Goal: Find specific page/section: Find specific page/section

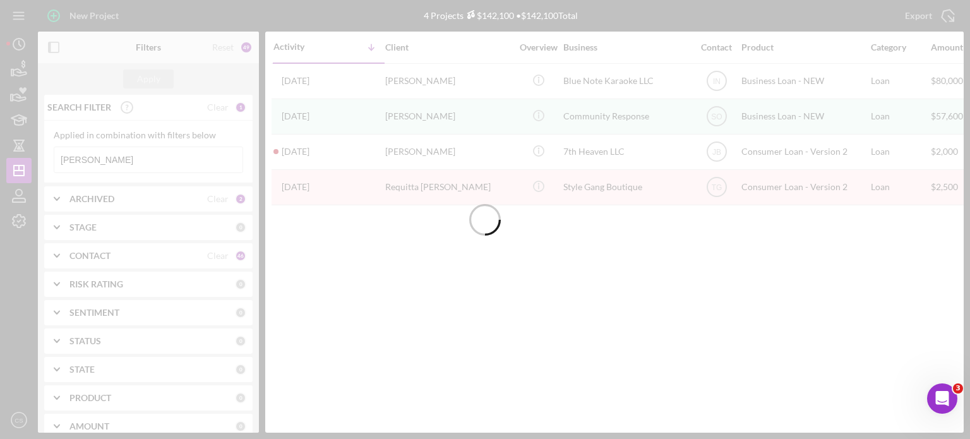
click at [124, 158] on div at bounding box center [485, 219] width 970 height 439
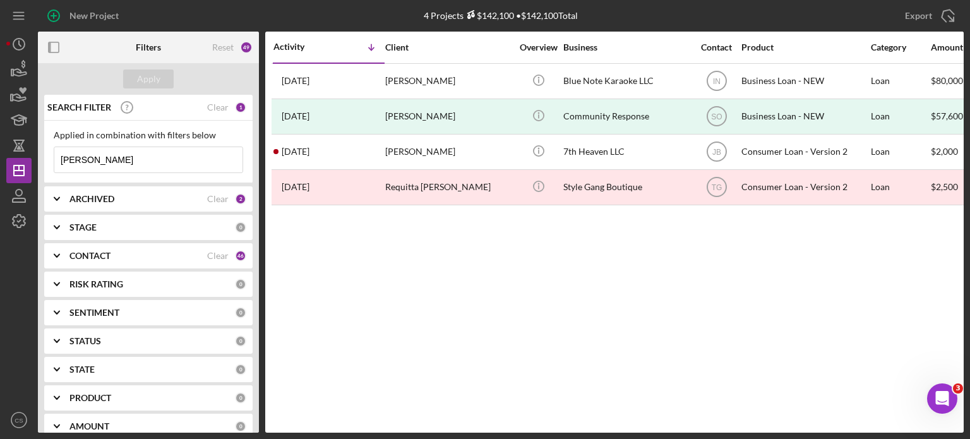
drag, startPoint x: 124, startPoint y: 157, endPoint x: 38, endPoint y: 161, distance: 85.9
click at [38, 161] on div "SEARCH FILTER Clear 1 Applied in combination with filters below [PERSON_NAME] I…" at bounding box center [148, 264] width 221 height 338
type input "valley"
click at [140, 75] on div "Apply" at bounding box center [148, 78] width 23 height 19
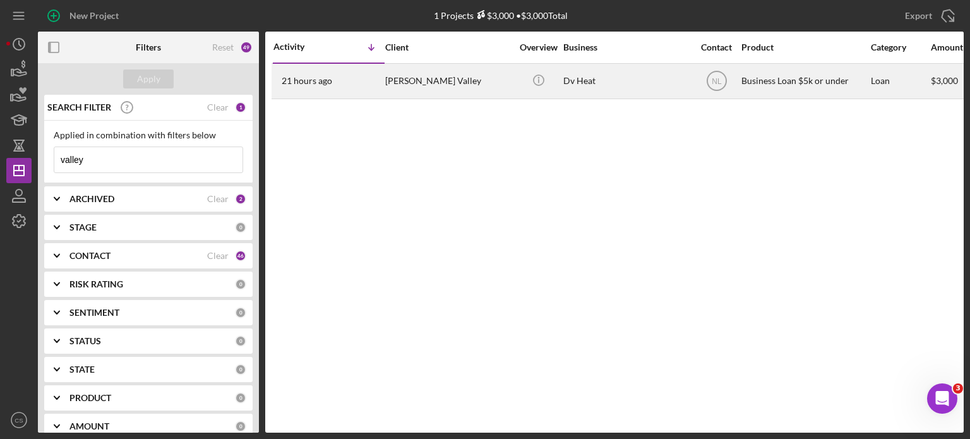
click at [306, 78] on time "21 hours ago" at bounding box center [307, 81] width 51 height 10
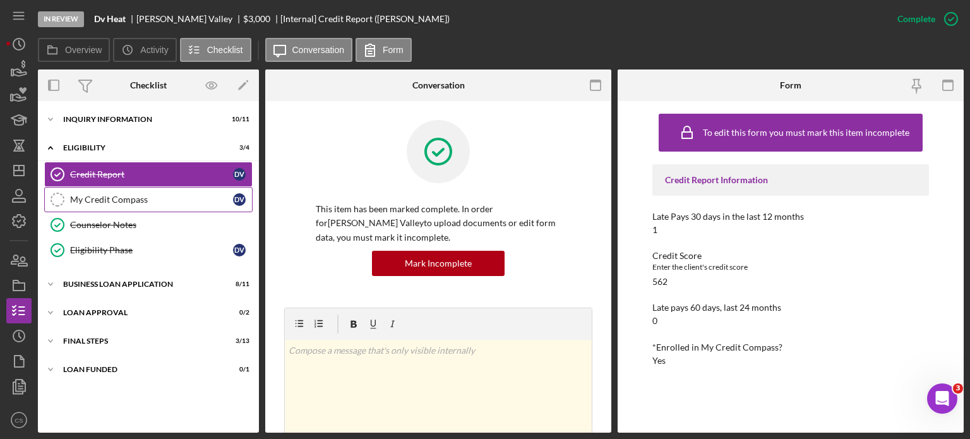
click at [77, 196] on div "My Credit Compass" at bounding box center [151, 199] width 163 height 10
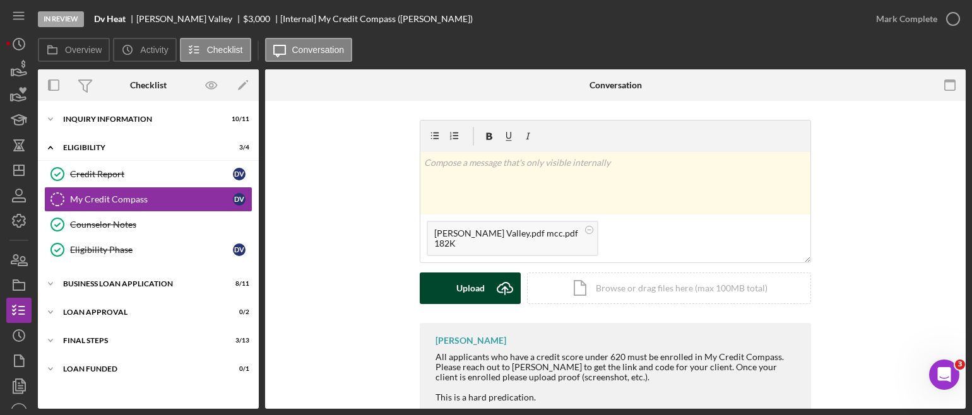
click at [498, 285] on icon "Icon/Upload" at bounding box center [505, 289] width 32 height 32
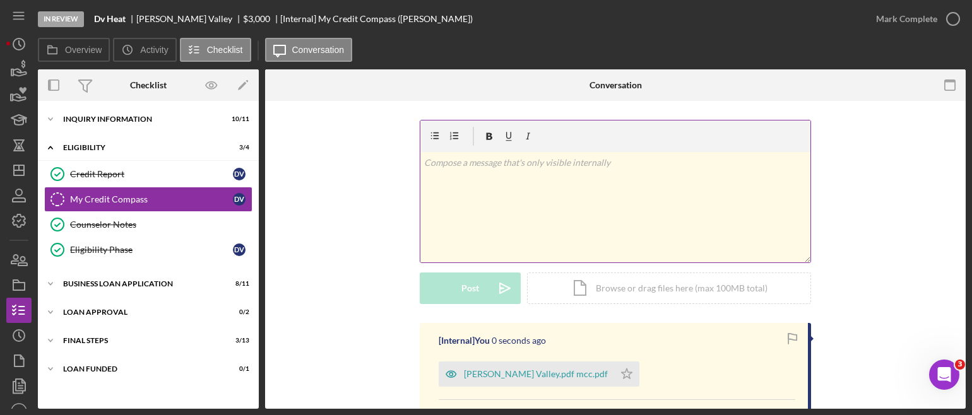
scroll to position [63, 0]
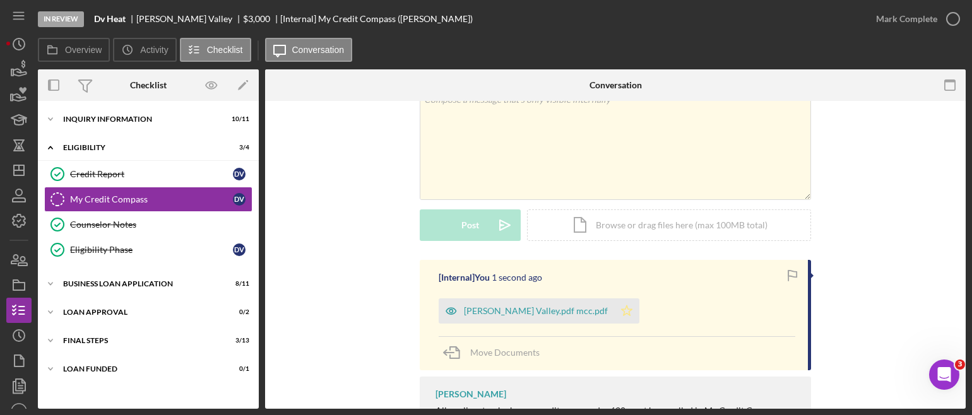
click at [622, 313] on polygon "button" at bounding box center [627, 311] width 11 height 10
click at [958, 23] on icon "button" at bounding box center [954, 19] width 32 height 32
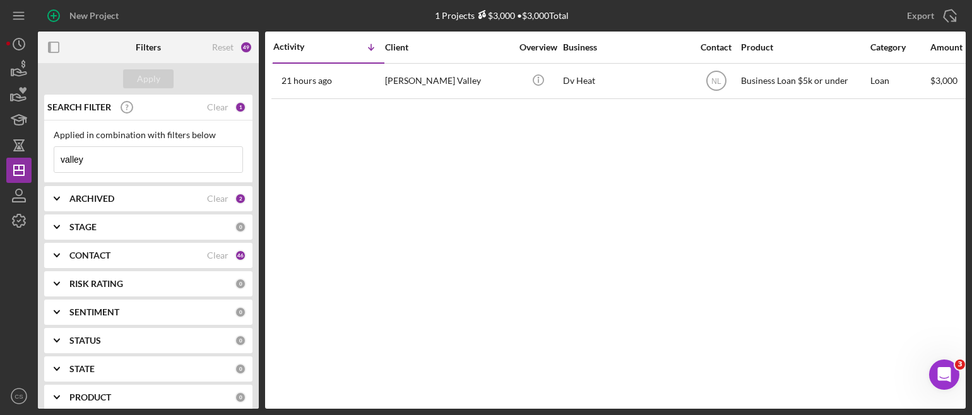
click at [94, 164] on input "valley" at bounding box center [148, 159] width 188 height 25
drag, startPoint x: 94, startPoint y: 164, endPoint x: 44, endPoint y: 158, distance: 50.2
click at [44, 158] on div "Applied in combination with filters below valley Icon/Menu Close" at bounding box center [148, 152] width 208 height 63
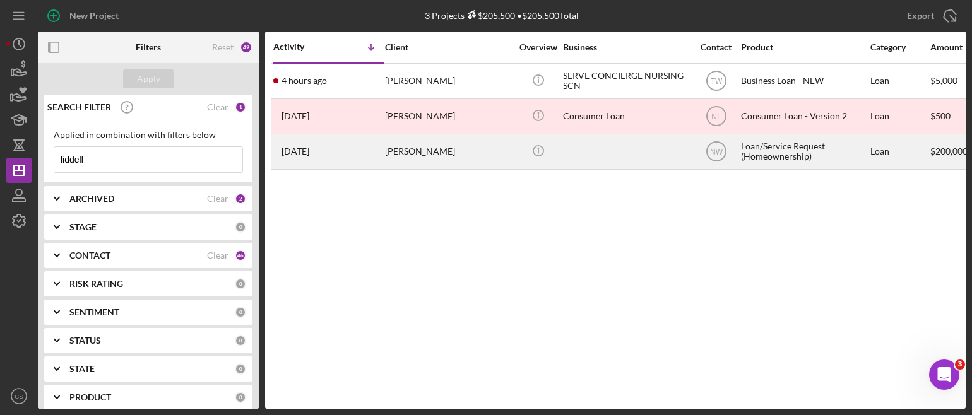
type input "liddell"
click at [309, 148] on time "[DATE]" at bounding box center [296, 151] width 28 height 10
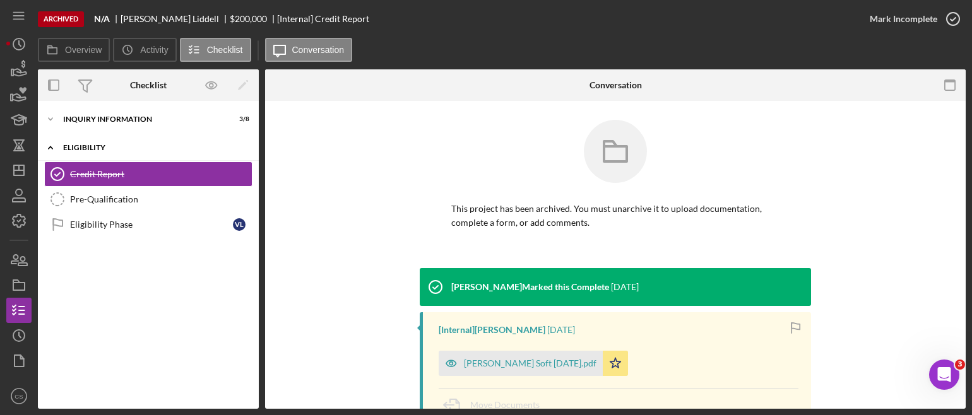
click at [49, 148] on polyline at bounding box center [51, 147] width 4 height 3
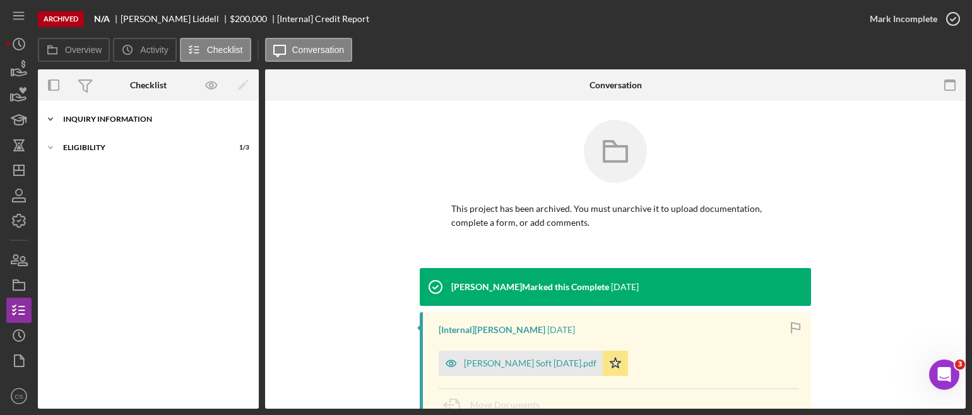
click at [52, 121] on icon "Icon/Expander" at bounding box center [50, 119] width 25 height 25
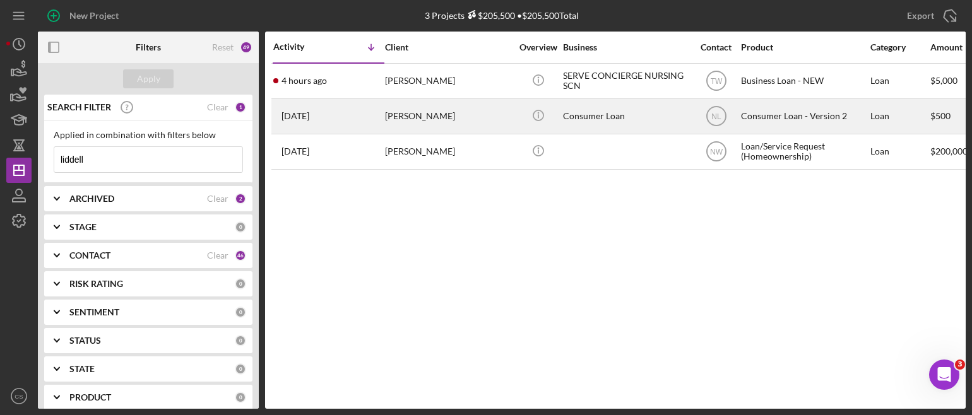
click at [333, 121] on div "[DATE] [PERSON_NAME]" at bounding box center [328, 116] width 110 height 33
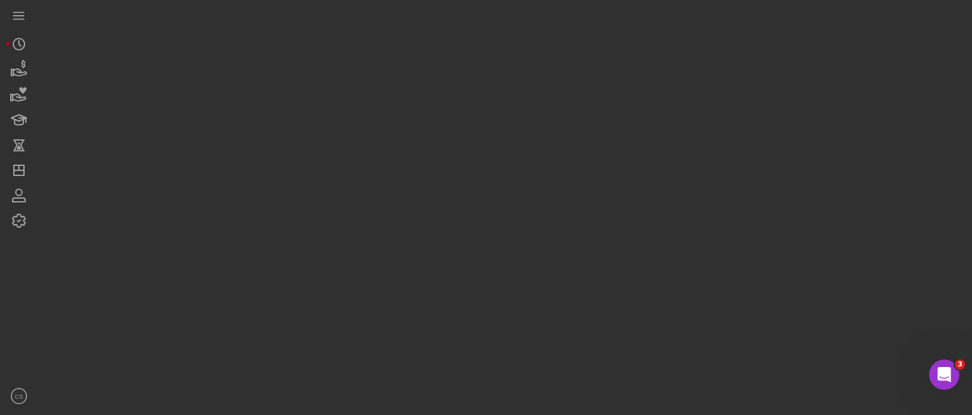
click at [333, 121] on div at bounding box center [502, 204] width 928 height 409
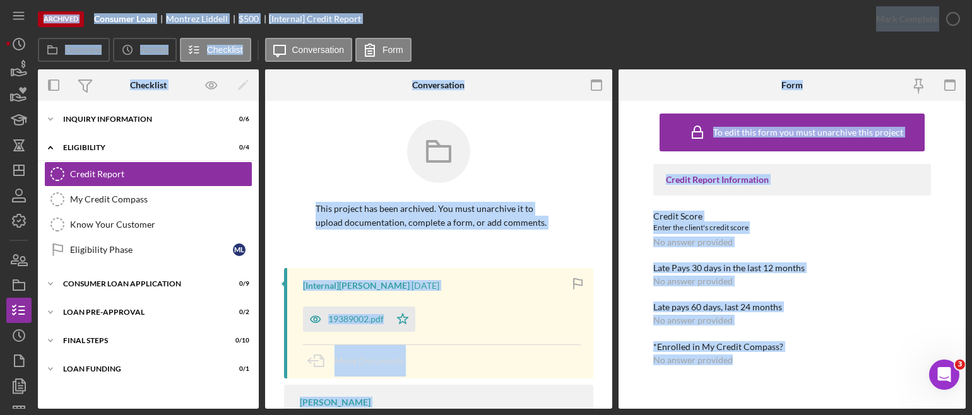
click at [318, 131] on div at bounding box center [439, 161] width 246 height 82
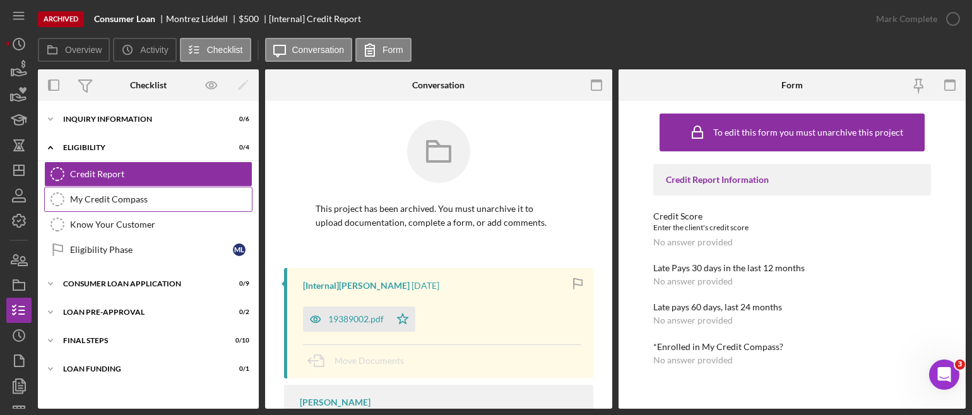
click at [169, 202] on div "My Credit Compass" at bounding box center [161, 199] width 182 height 10
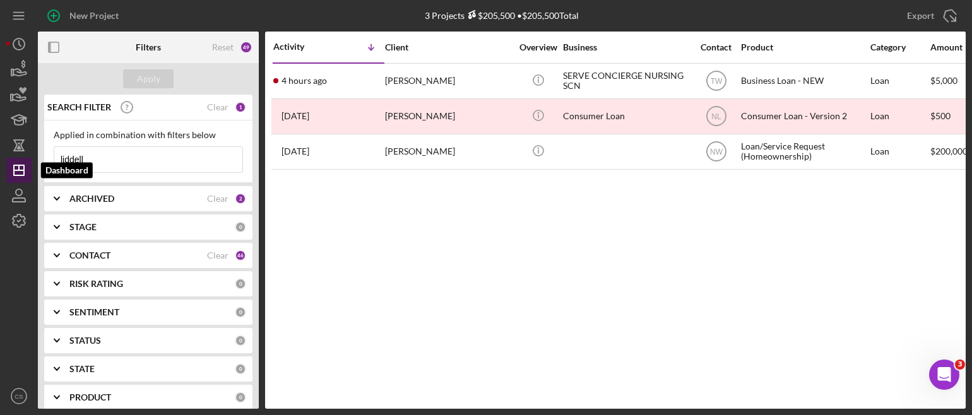
drag, startPoint x: 88, startPoint y: 159, endPoint x: 18, endPoint y: 158, distance: 70.1
click at [18, 158] on div "New Project 3 Projects $205,500 • $205,500 Total liddell Export Icon/Export Fil…" at bounding box center [486, 204] width 960 height 409
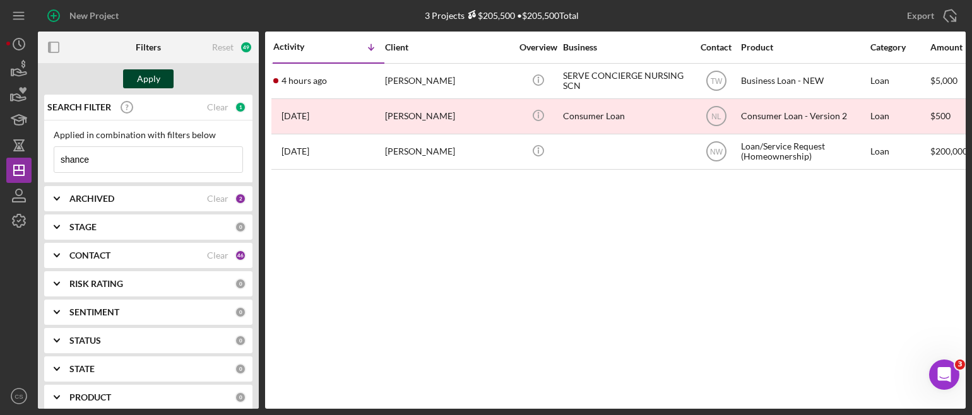
click at [162, 80] on button "Apply" at bounding box center [148, 78] width 51 height 19
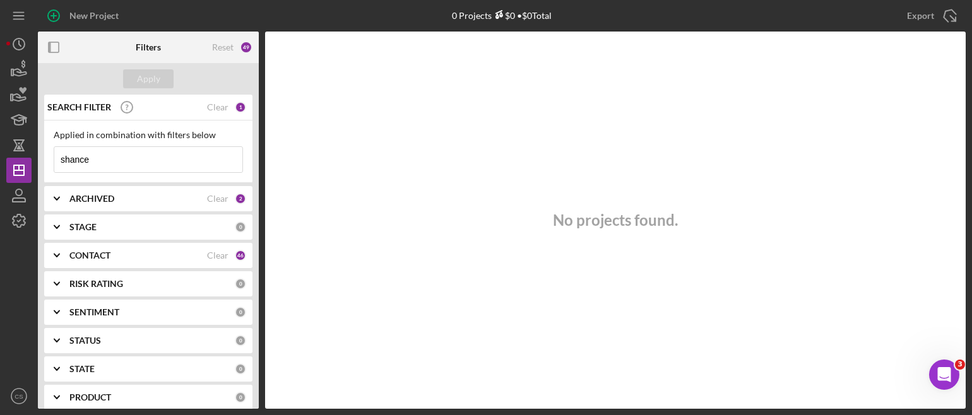
drag, startPoint x: 108, startPoint y: 155, endPoint x: 51, endPoint y: 157, distance: 56.8
click at [51, 157] on div "Applied in combination with filters below shance Icon/Menu Close" at bounding box center [148, 152] width 208 height 63
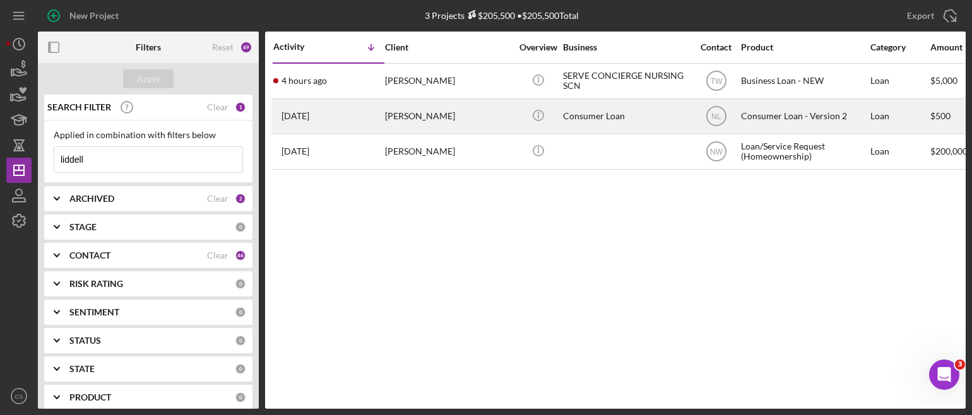
type input "liddell"
click at [419, 119] on div "[PERSON_NAME]" at bounding box center [448, 116] width 126 height 33
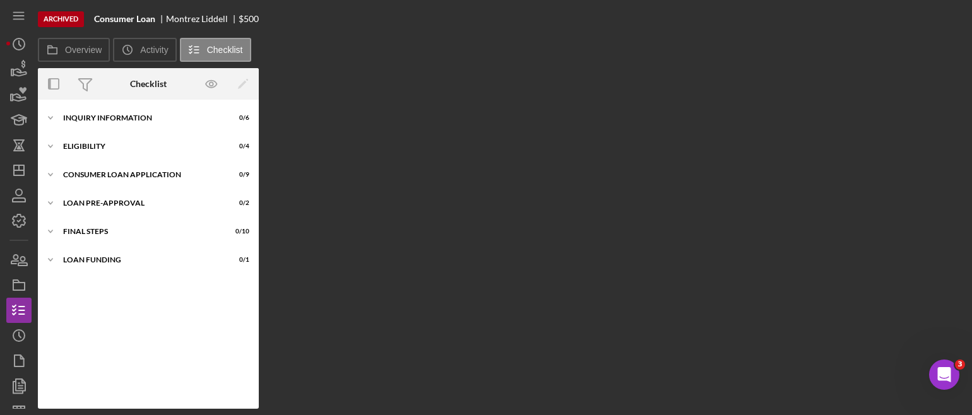
click at [419, 119] on div "Overview Internal Workflow Stage Done Icon/Dropdown Arrow Icon/Archived Archive…" at bounding box center [502, 238] width 928 height 341
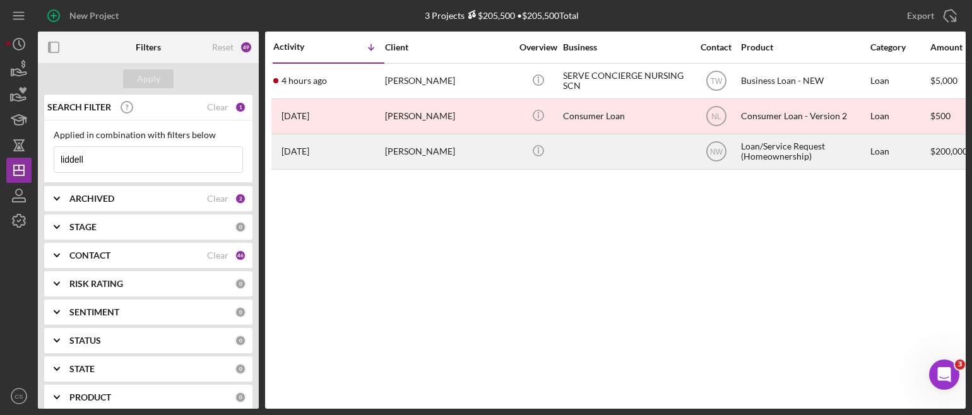
click at [304, 150] on time "[DATE]" at bounding box center [296, 151] width 28 height 10
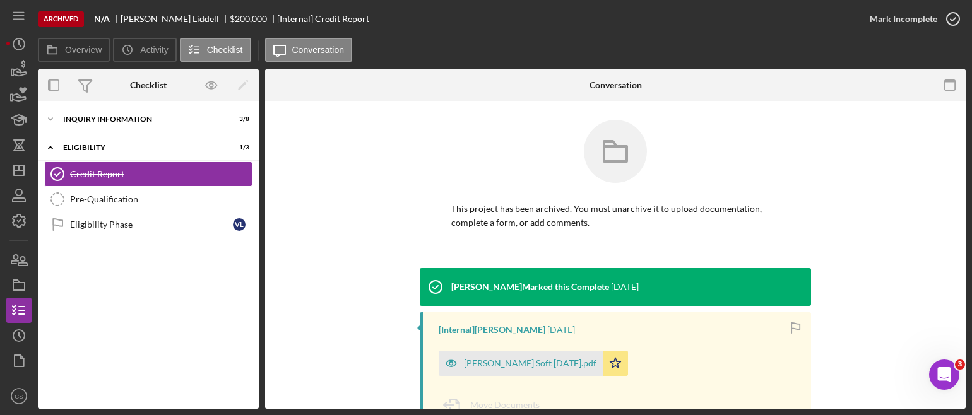
click at [832, 275] on div "[PERSON_NAME] Marked this Complete [DATE] [Internal] [PERSON_NAME] [DATE] [PERS…" at bounding box center [615, 383] width 663 height 230
click at [781, 285] on div "[PERSON_NAME] Marked this Complete [DATE]" at bounding box center [615, 287] width 391 height 38
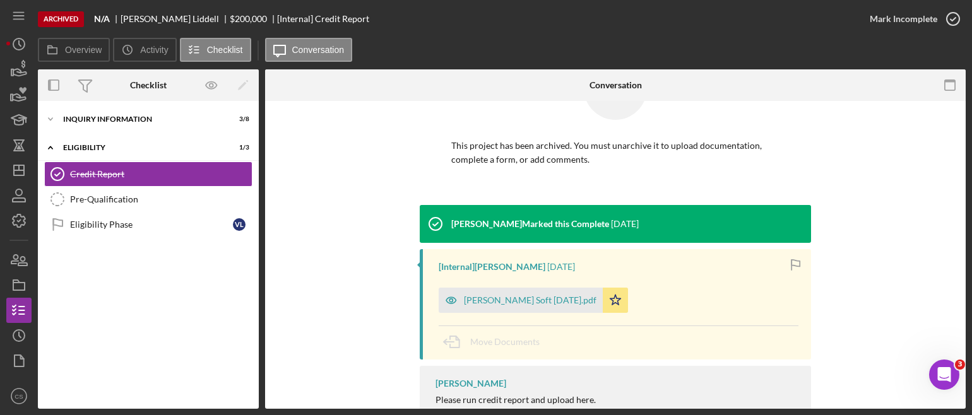
scroll to position [108, 0]
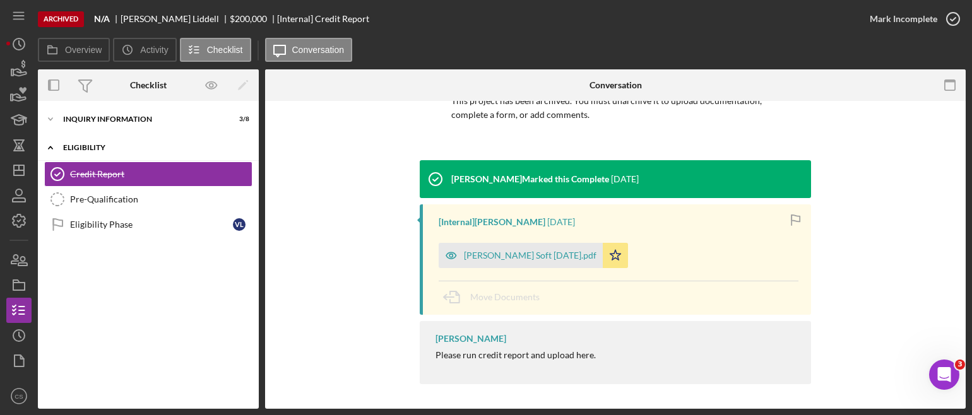
click at [52, 146] on icon "Icon/Expander" at bounding box center [50, 147] width 25 height 25
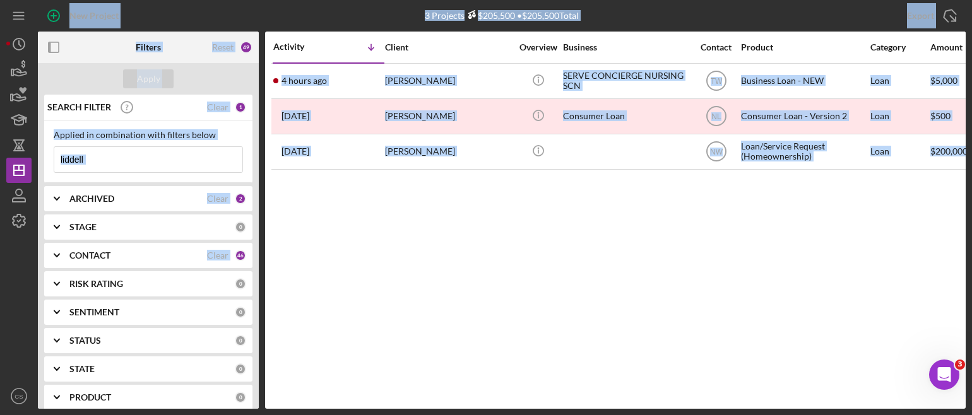
click at [95, 156] on input "liddell" at bounding box center [148, 159] width 188 height 25
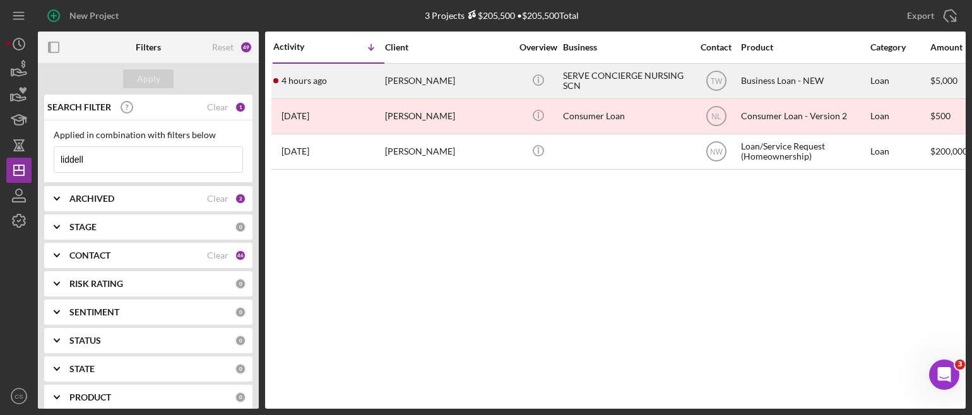
click at [313, 80] on time "4 hours ago" at bounding box center [304, 81] width 45 height 10
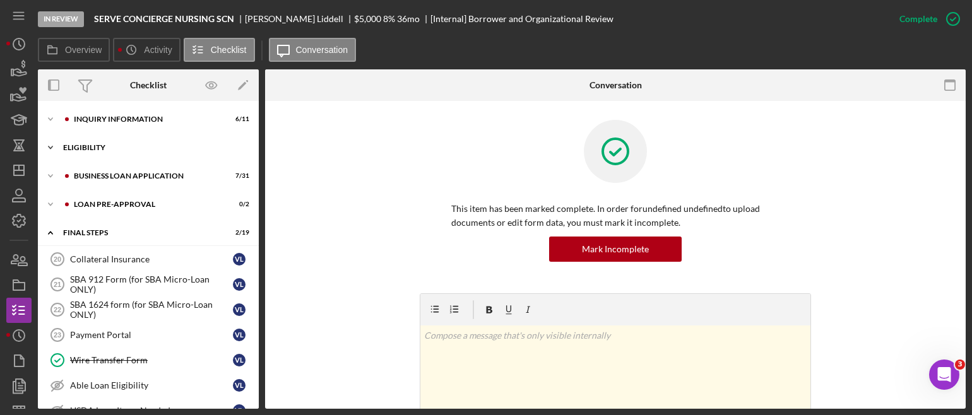
click at [48, 146] on icon "Icon/Expander" at bounding box center [50, 147] width 25 height 25
